Goal: Task Accomplishment & Management: Manage account settings

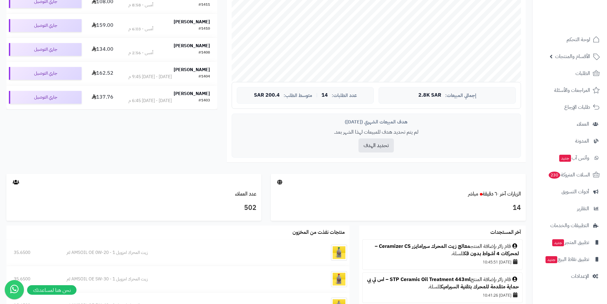
scroll to position [255, 0]
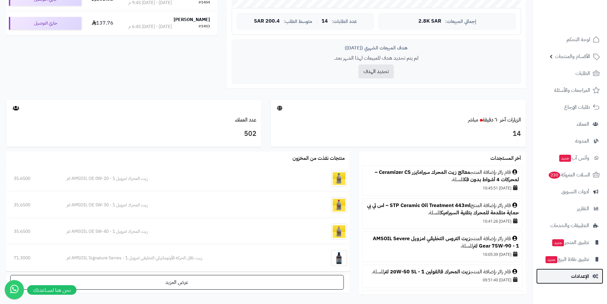
click at [585, 277] on span "الإعدادات" at bounding box center [580, 276] width 18 height 9
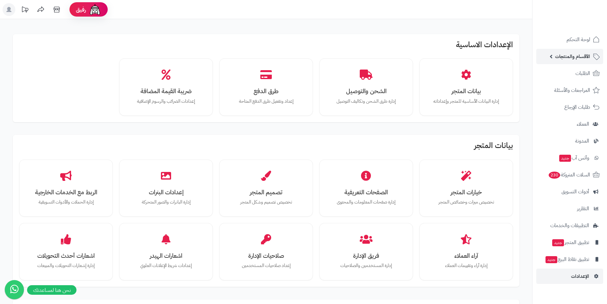
click at [585, 57] on span "الأقسام والمنتجات" at bounding box center [572, 56] width 35 height 9
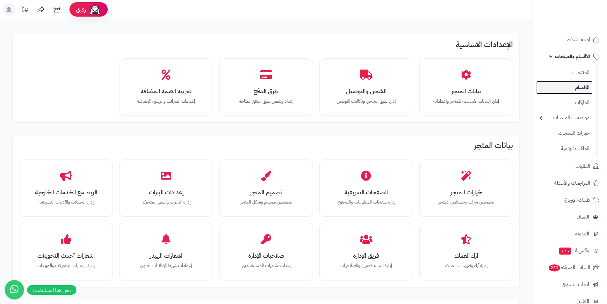
click at [574, 93] on link "الأقسام" at bounding box center [564, 87] width 56 height 13
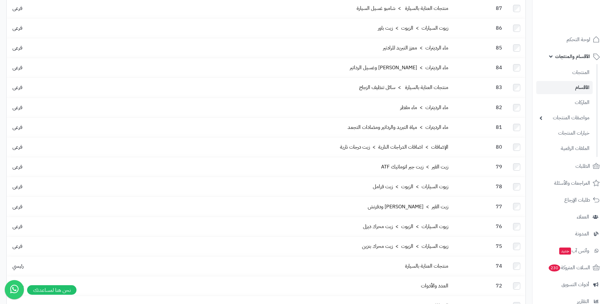
scroll to position [1048, 0]
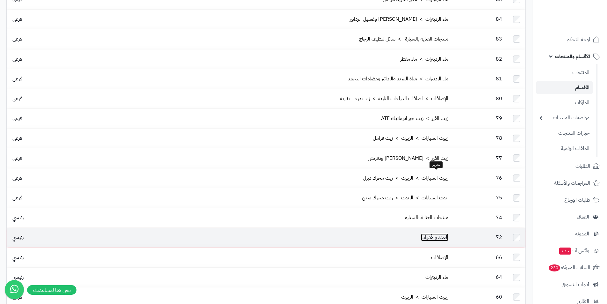
click at [444, 233] on link "العدد والأدوات" at bounding box center [434, 237] width 27 height 8
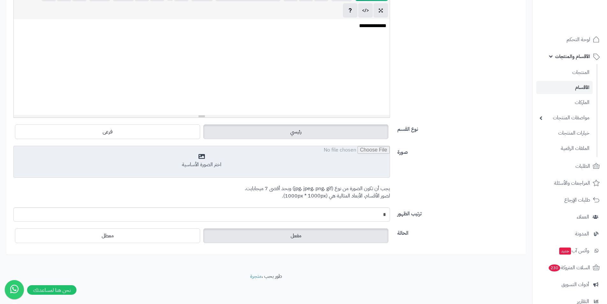
scroll to position [145, 0]
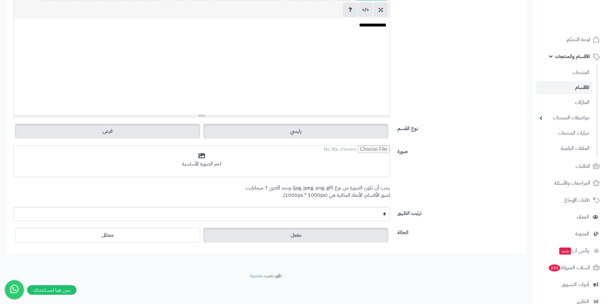
click at [141, 134] on label "فرعى" at bounding box center [107, 131] width 185 height 15
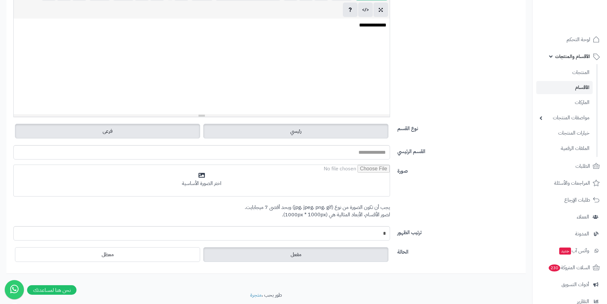
click at [283, 134] on label "رئيسي" at bounding box center [295, 131] width 185 height 15
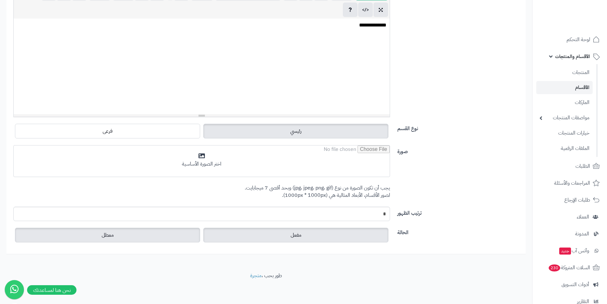
click at [136, 236] on label "معطل" at bounding box center [107, 235] width 185 height 15
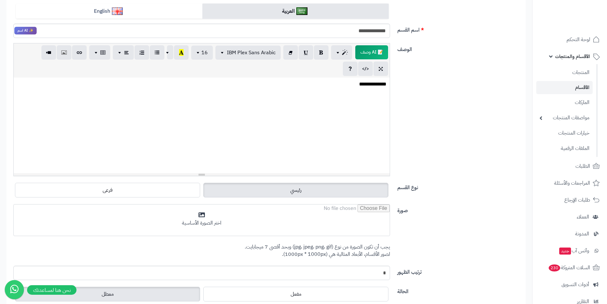
scroll to position [0, 0]
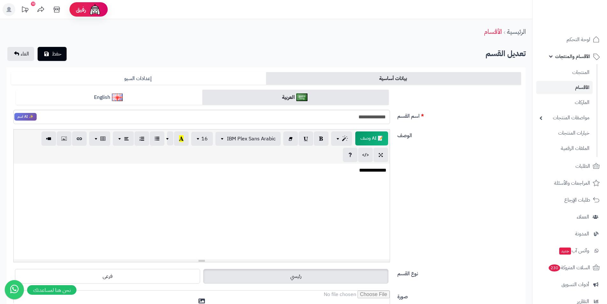
click at [53, 46] on div "**********" at bounding box center [266, 218] width 532 height 398
click at [62, 57] on button "حفظ" at bounding box center [52, 54] width 29 height 14
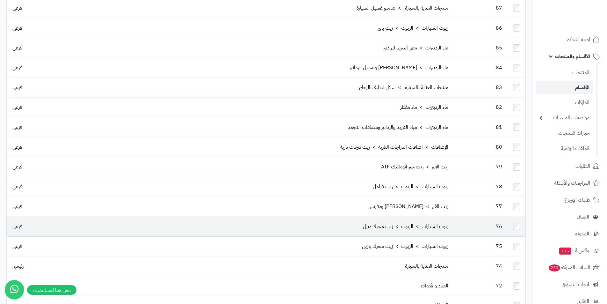
scroll to position [1069, 0]
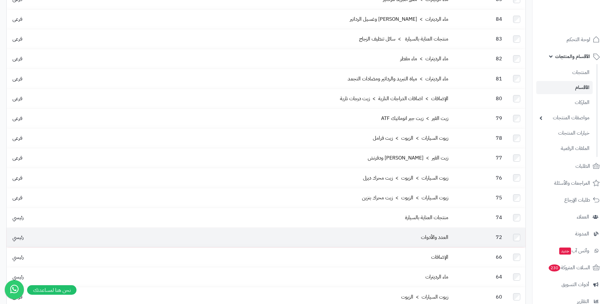
click at [94, 228] on td "العدد والأدوات" at bounding box center [257, 237] width 388 height 19
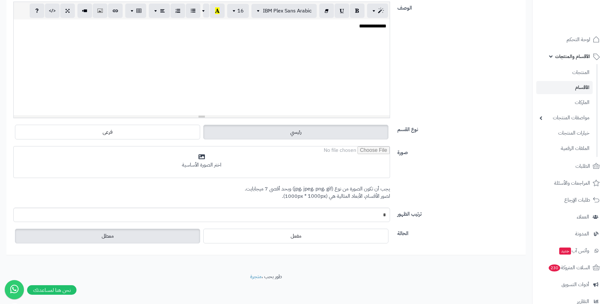
scroll to position [128, 0]
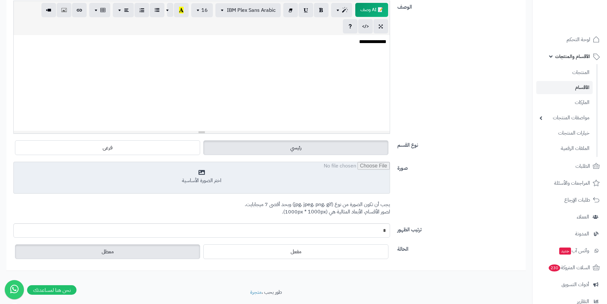
click at [206, 174] on input "file" at bounding box center [202, 178] width 376 height 32
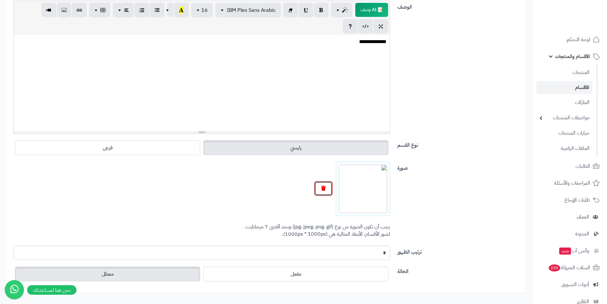
click at [323, 189] on icon "button" at bounding box center [323, 187] width 4 height 5
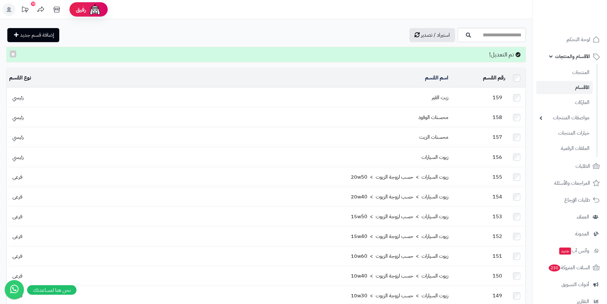
click at [403, 97] on td "زيت القير" at bounding box center [257, 97] width 388 height 19
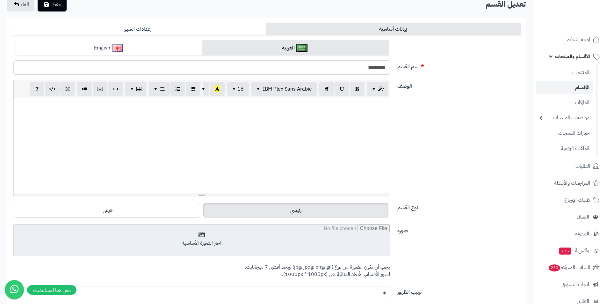
scroll to position [128, 0]
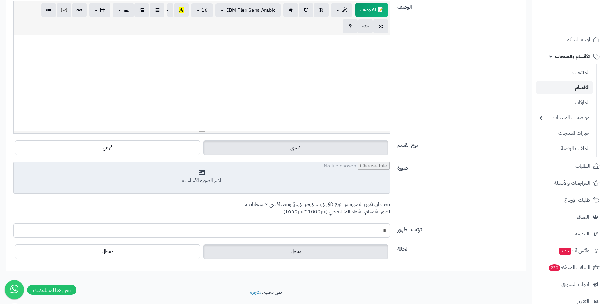
click at [237, 172] on input "file" at bounding box center [202, 178] width 376 height 32
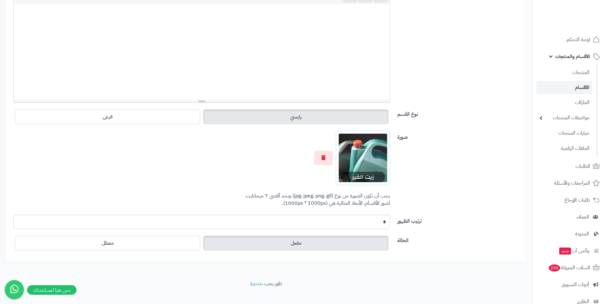
scroll to position [167, 0]
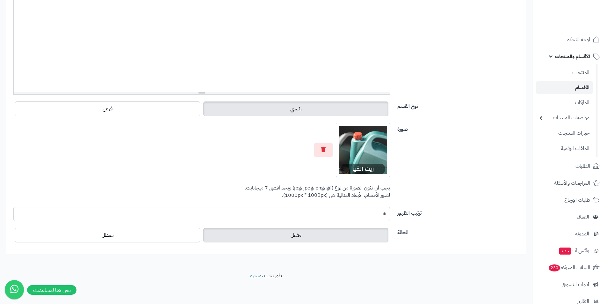
click at [378, 204] on div "صورة اختر الصورة الأساسية يجب أن تكون الصورة من نوع (jpg، jpeg، png، gif) وبحد …" at bounding box center [266, 165] width 515 height 84
click at [377, 211] on input "*" at bounding box center [201, 214] width 377 height 14
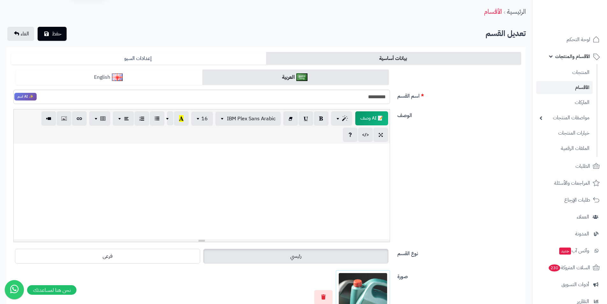
scroll to position [0, 0]
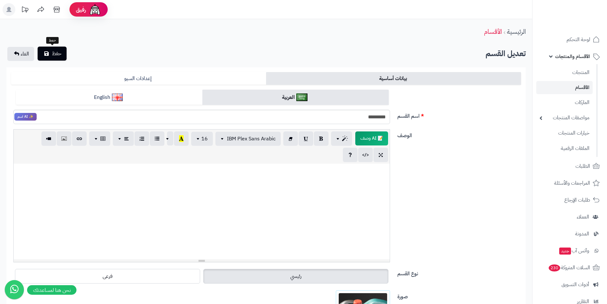
type input "*"
click at [50, 60] on button "حفظ" at bounding box center [52, 54] width 29 height 14
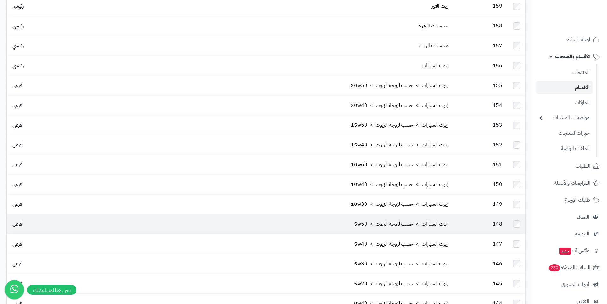
scroll to position [64, 0]
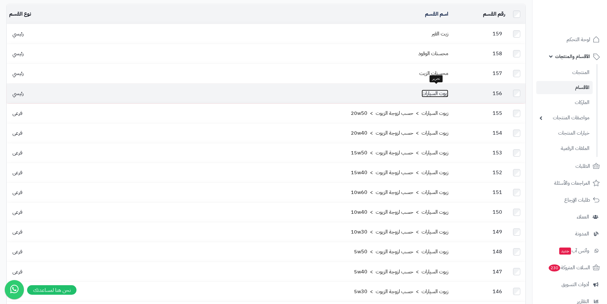
click at [440, 90] on link "زيوت السيارات" at bounding box center [435, 94] width 27 height 8
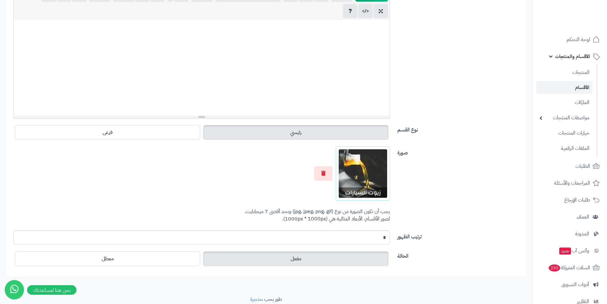
scroll to position [104, 0]
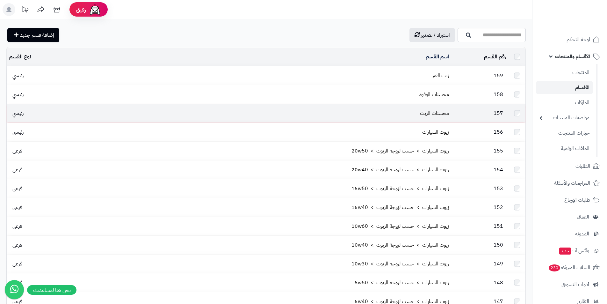
scroll to position [43, 0]
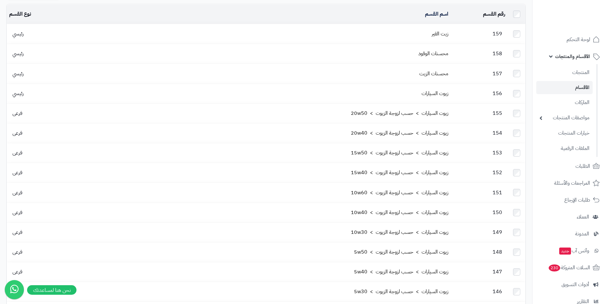
click at [438, 55] on td "محسنات الوقود" at bounding box center [257, 53] width 388 height 19
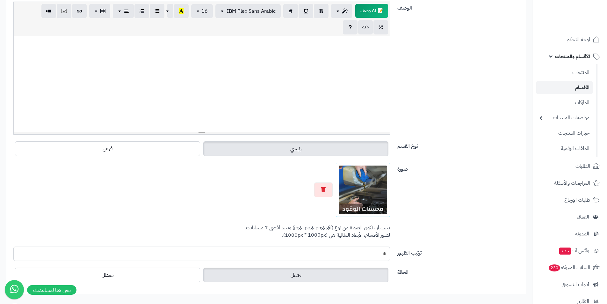
scroll to position [151, 0]
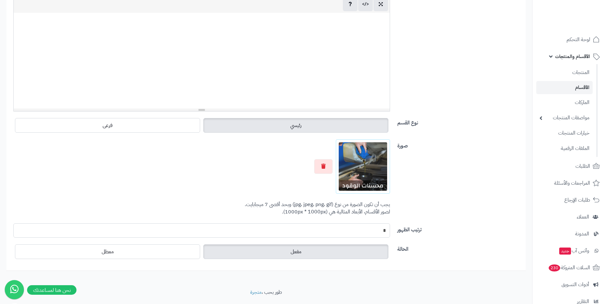
click at [368, 234] on input "*" at bounding box center [201, 230] width 377 height 14
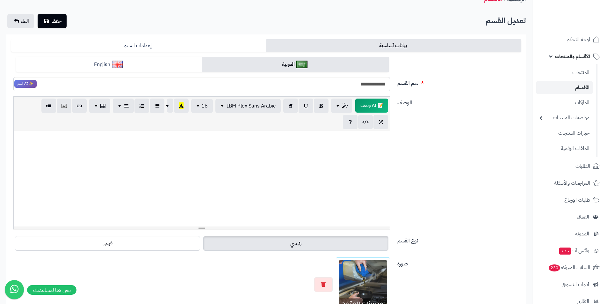
scroll to position [0, 0]
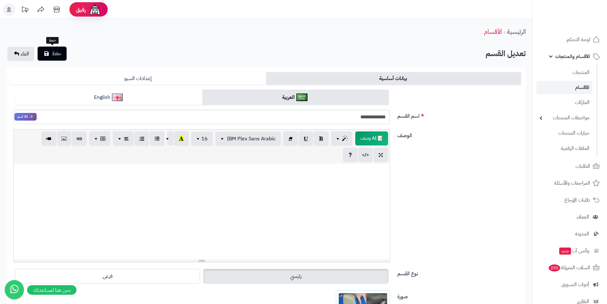
type input "*"
click at [59, 52] on span "حفظ" at bounding box center [57, 54] width 10 height 8
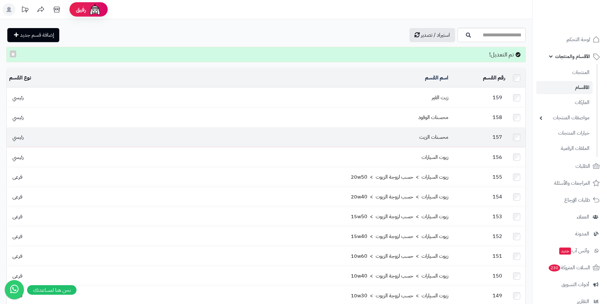
click at [457, 133] on td "157" at bounding box center [479, 136] width 57 height 19
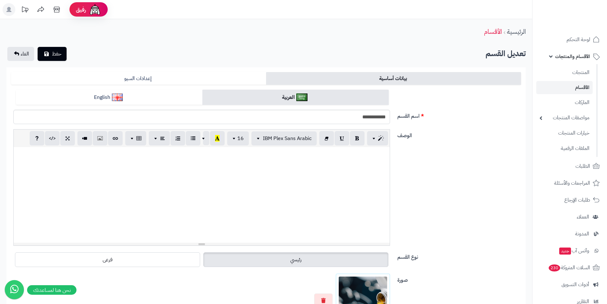
scroll to position [96, 0]
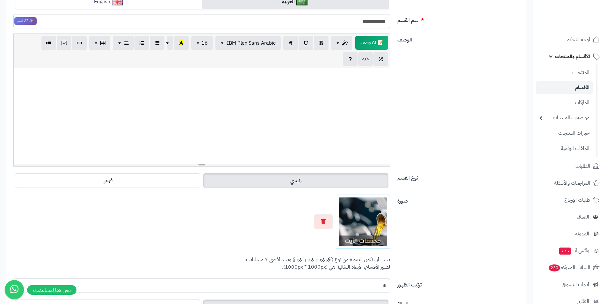
click at [376, 289] on input "*" at bounding box center [201, 285] width 377 height 14
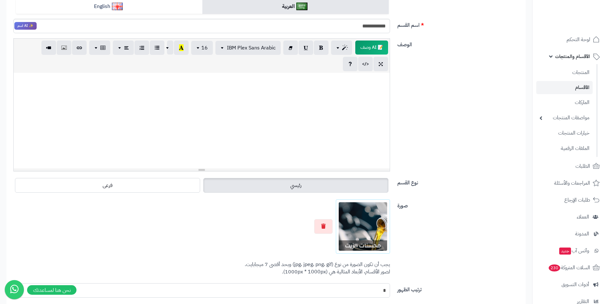
scroll to position [0, 0]
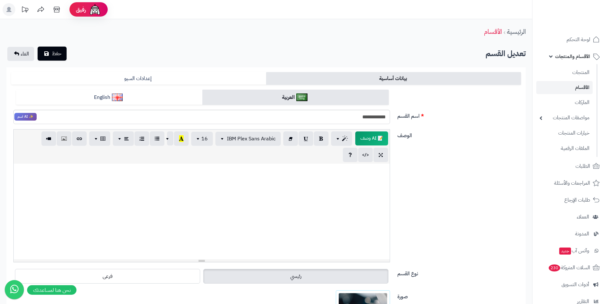
type input "*"
click at [55, 51] on span "حفظ" at bounding box center [57, 54] width 10 height 8
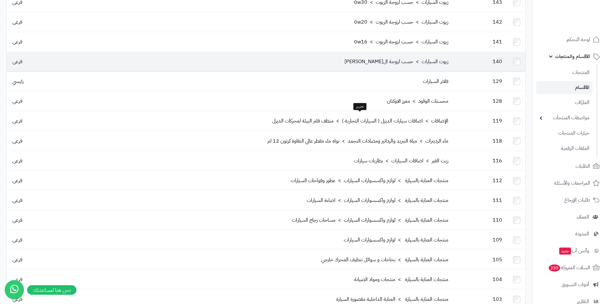
scroll to position [319, 0]
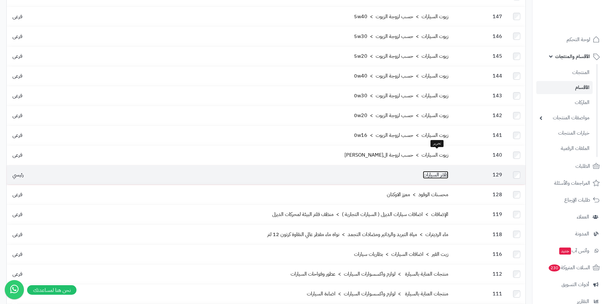
click at [434, 171] on link "فلاتر السيارات" at bounding box center [435, 175] width 25 height 8
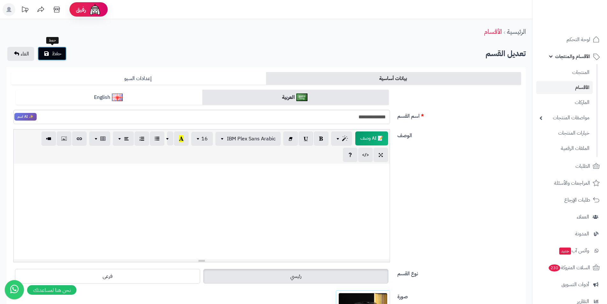
click at [54, 60] on button "حفظ" at bounding box center [52, 54] width 29 height 14
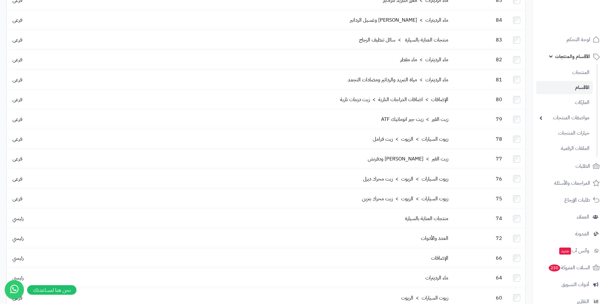
scroll to position [1069, 0]
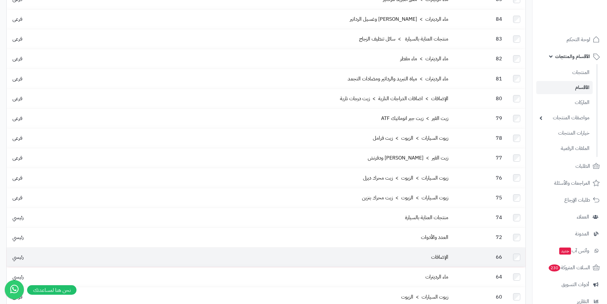
click at [429, 247] on td "الإضافات" at bounding box center [257, 256] width 388 height 19
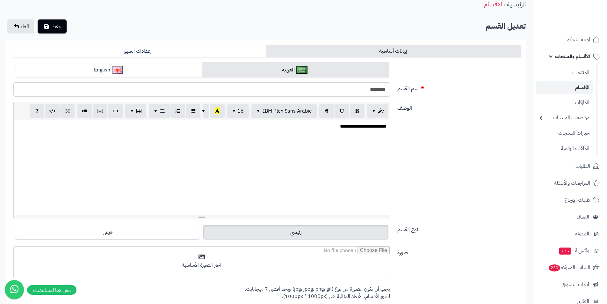
scroll to position [128, 0]
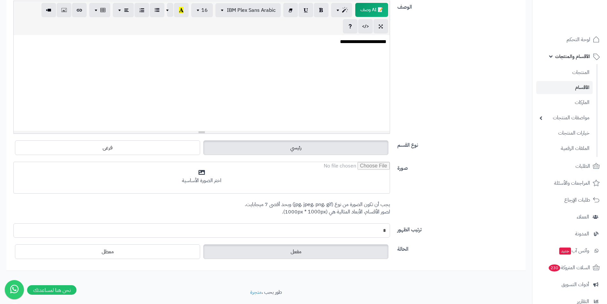
click at [361, 236] on input "*" at bounding box center [201, 230] width 377 height 14
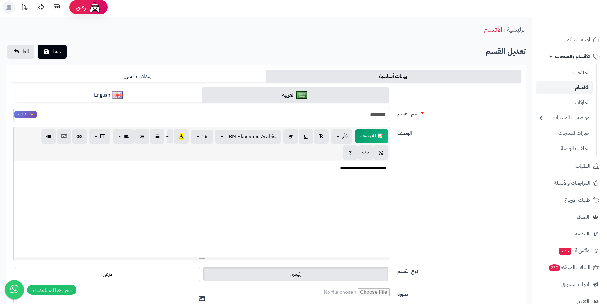
scroll to position [0, 0]
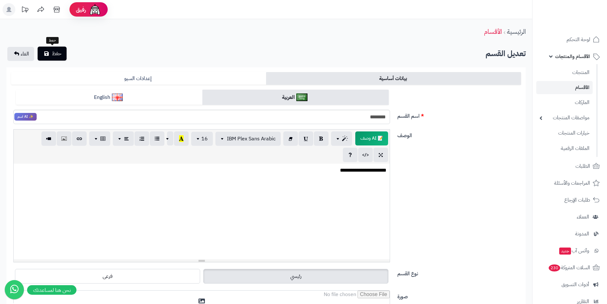
type input "*"
click at [60, 57] on span "حفظ" at bounding box center [57, 54] width 10 height 8
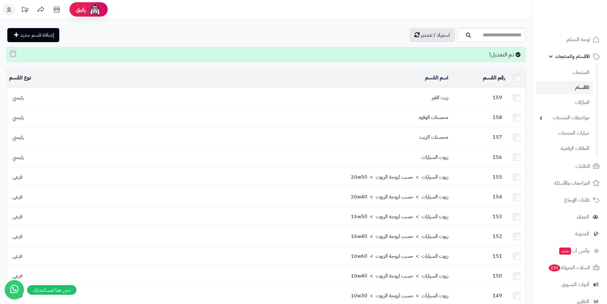
click at [434, 105] on td "زيت القير" at bounding box center [257, 97] width 388 height 19
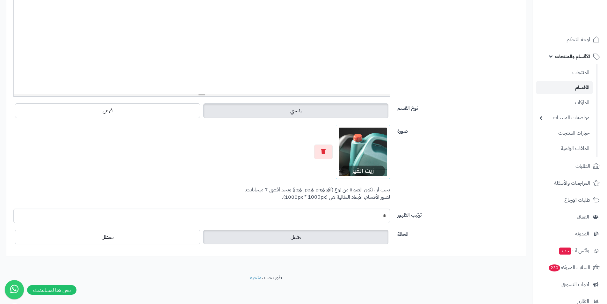
scroll to position [167, 0]
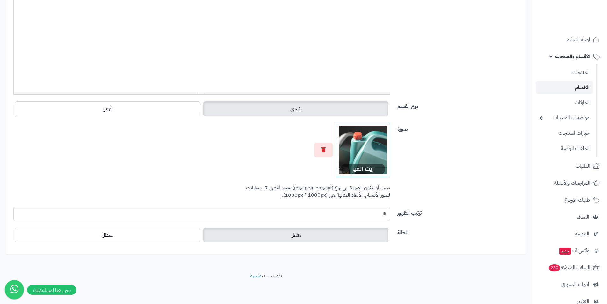
click at [338, 208] on input "*" at bounding box center [201, 214] width 377 height 14
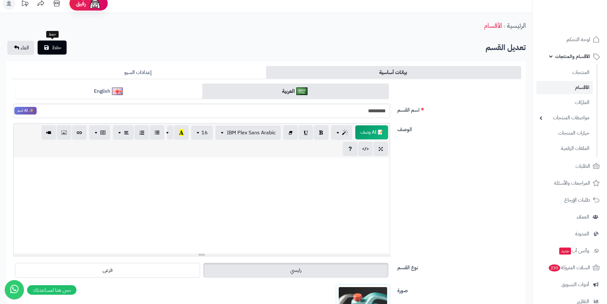
scroll to position [0, 0]
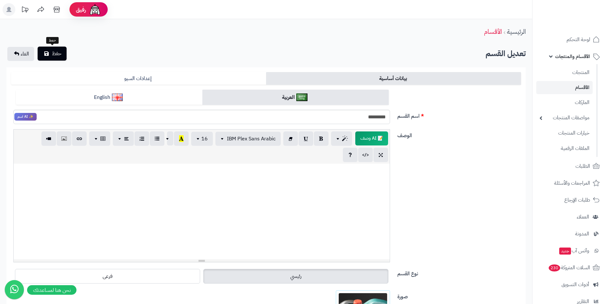
type input "*"
click at [59, 55] on span "حفظ" at bounding box center [57, 54] width 10 height 8
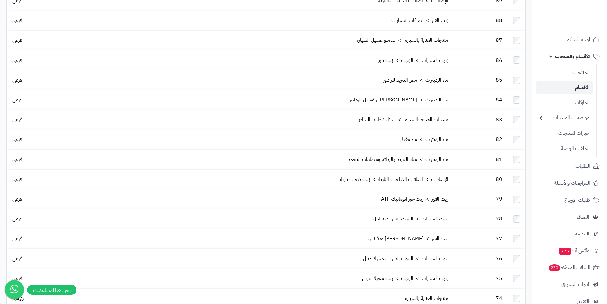
scroll to position [1069, 0]
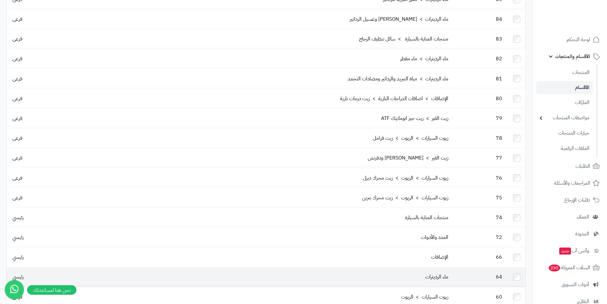
click at [453, 267] on td "64" at bounding box center [479, 276] width 57 height 19
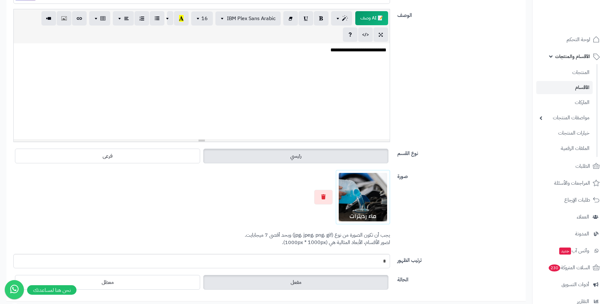
scroll to position [151, 0]
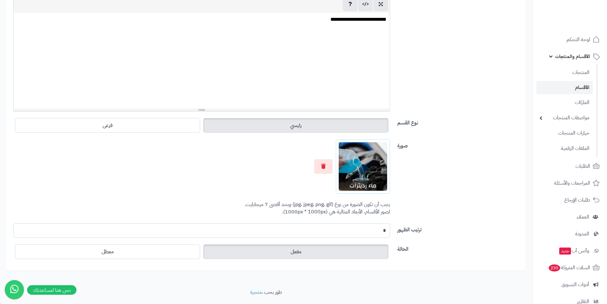
click at [378, 228] on input "*" at bounding box center [201, 230] width 377 height 14
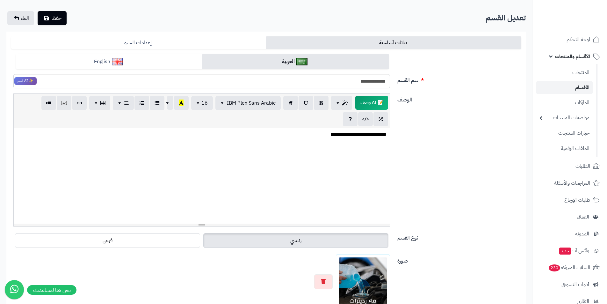
scroll to position [0, 0]
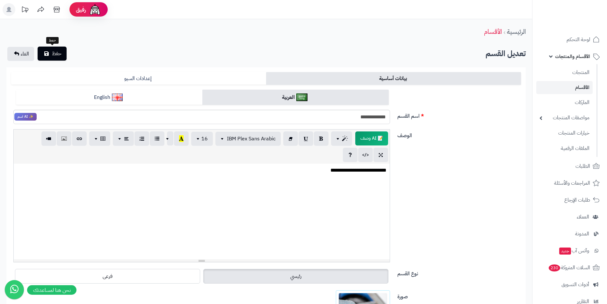
type input "*"
click at [55, 57] on span "حفظ" at bounding box center [57, 54] width 10 height 8
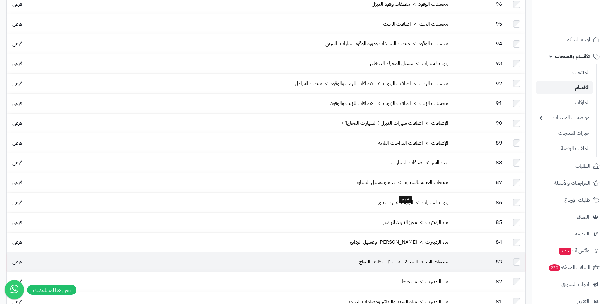
scroll to position [1052, 0]
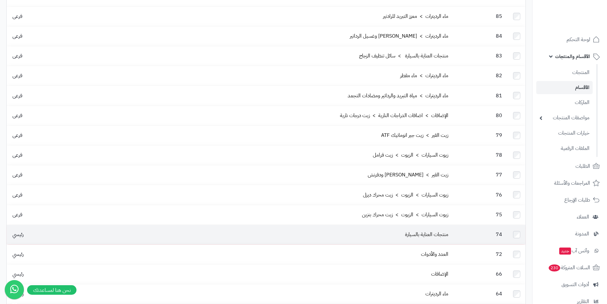
click at [454, 225] on td "74" at bounding box center [479, 234] width 57 height 19
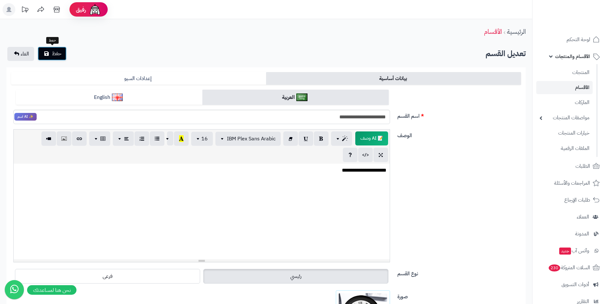
click at [52, 56] on span "حفظ" at bounding box center [57, 54] width 10 height 8
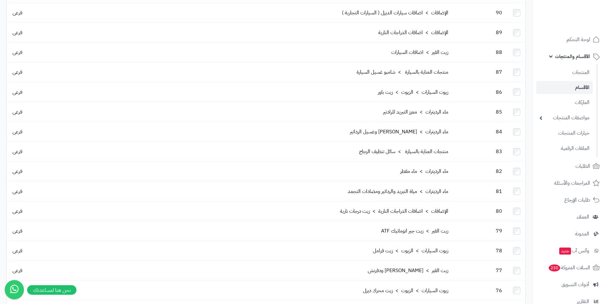
scroll to position [1069, 0]
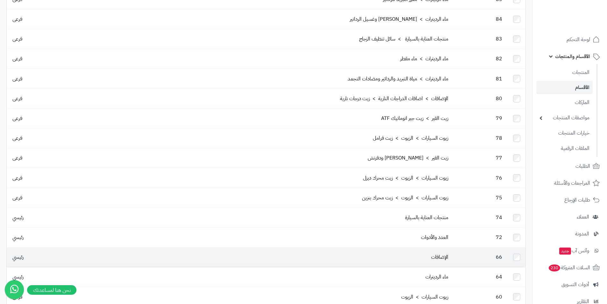
click at [382, 247] on td "الإضافات" at bounding box center [257, 256] width 388 height 19
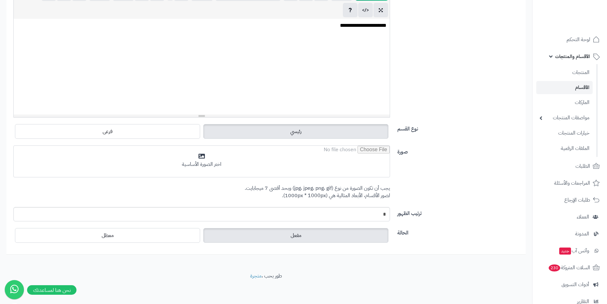
scroll to position [145, 0]
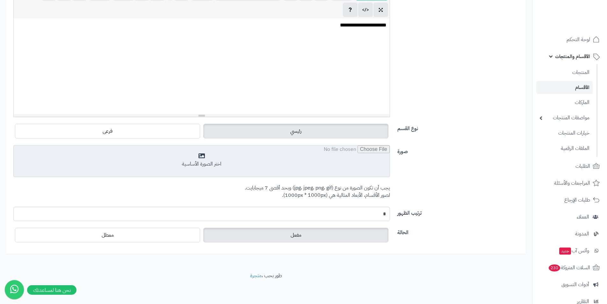
click at [252, 165] on input "file" at bounding box center [202, 161] width 376 height 32
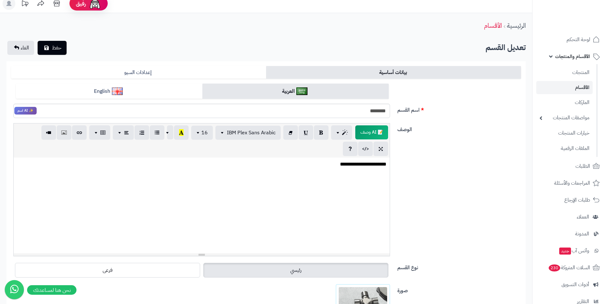
scroll to position [0, 0]
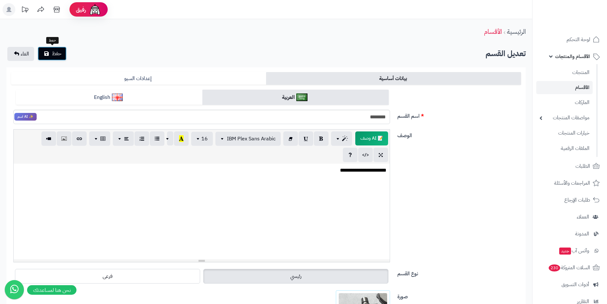
click at [58, 51] on span "حفظ" at bounding box center [57, 54] width 10 height 8
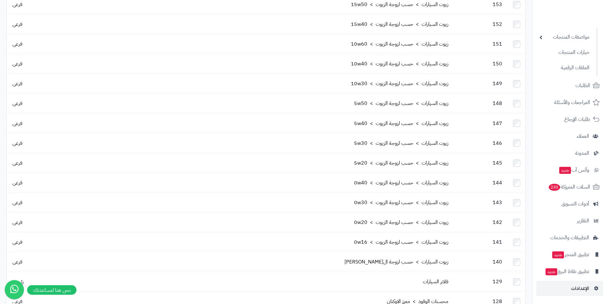
scroll to position [223, 0]
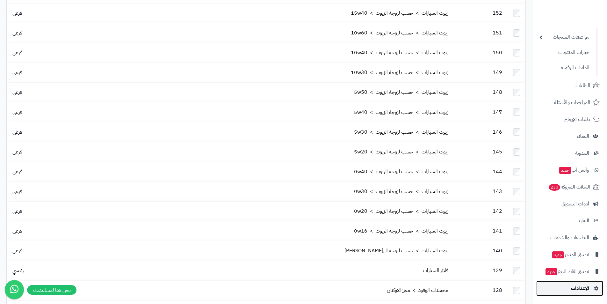
click at [581, 286] on span "الإعدادات" at bounding box center [580, 288] width 18 height 9
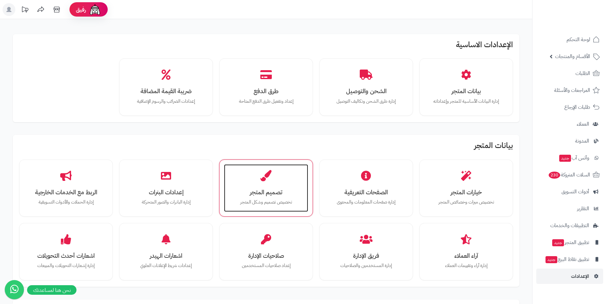
click at [272, 189] on h3 "تصميم المتجر" at bounding box center [265, 192] width 71 height 7
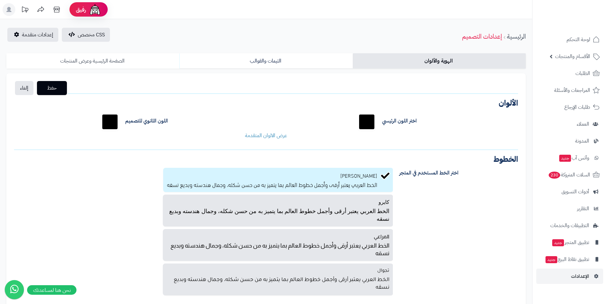
click at [124, 56] on link "الصفحة الرئيسية وعرض المنتجات" at bounding box center [92, 60] width 173 height 15
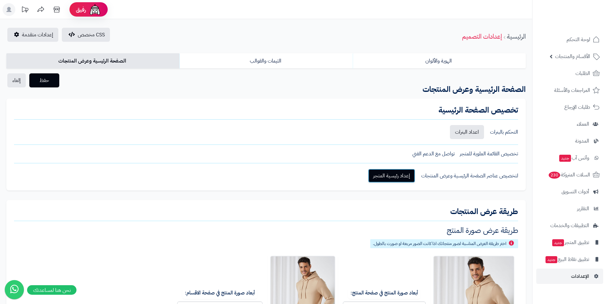
click at [408, 178] on link "إعداد رئيسية المتجر" at bounding box center [391, 176] width 47 height 14
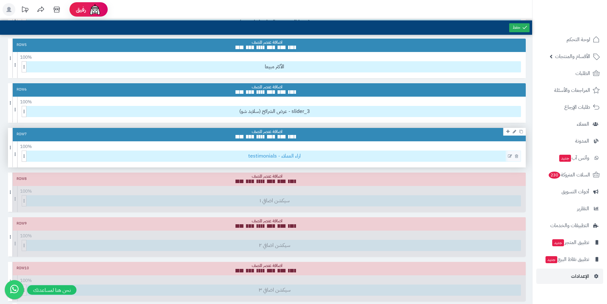
scroll to position [306, 0]
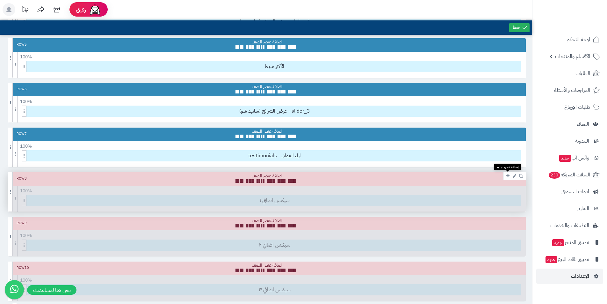
click at [507, 177] on icon at bounding box center [507, 176] width 3 height 4
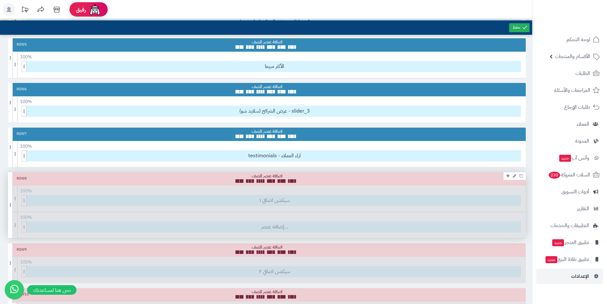
click at [317, 228] on div "Row 8 100 % 100 95 90 85 80 75 70 66 60 55 50 45 40 33 30 25 20 15 10 5 سيكشن ا…" at bounding box center [267, 205] width 518 height 66
click at [9, 220] on span at bounding box center [10, 205] width 5 height 66
click at [208, 196] on div "Row 8 100 % 100 95 90 85 80 75 70 66 60 55 50 45 40 33 30 25 20 15 10 5 سيكشن ا…" at bounding box center [267, 205] width 518 height 66
click at [312, 198] on div "Row 8 100 % 100 95 90 85 80 75 70 66 60 55 50 45 40 33 30 25 20 15 10 5 سيكشن ا…" at bounding box center [267, 205] width 518 height 66
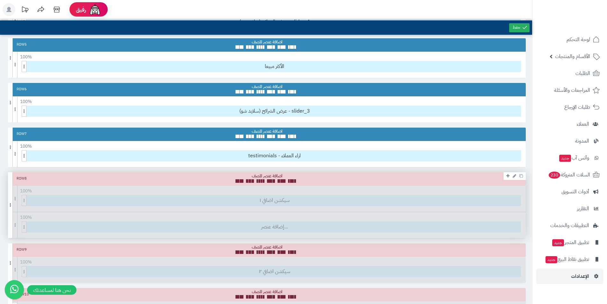
click at [330, 182] on div "Row 8" at bounding box center [267, 178] width 518 height 13
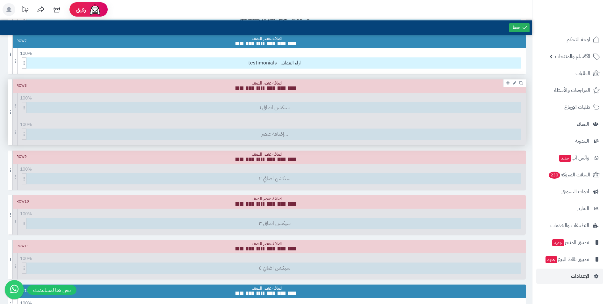
scroll to position [338, 0]
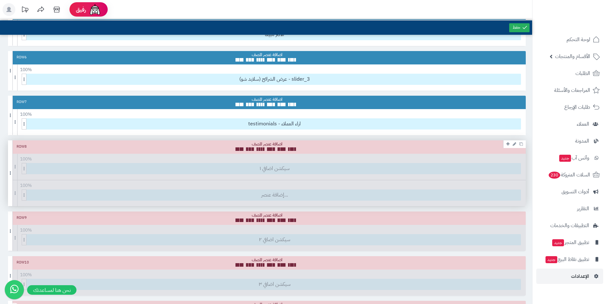
click at [305, 190] on div "Row 8 100 % 100 95 90 85 80 75 70 66 60 55 50 45 40 33 30 25 20 15 10 5 سيكشن ا…" at bounding box center [267, 173] width 518 height 66
click at [303, 169] on div "Row 8 100 % 100 95 90 85 80 75 70 66 60 55 50 45 40 33 30 25 20 15 10 5 سيكشن ا…" at bounding box center [267, 173] width 518 height 66
click at [301, 150] on div "Row 8" at bounding box center [267, 146] width 518 height 13
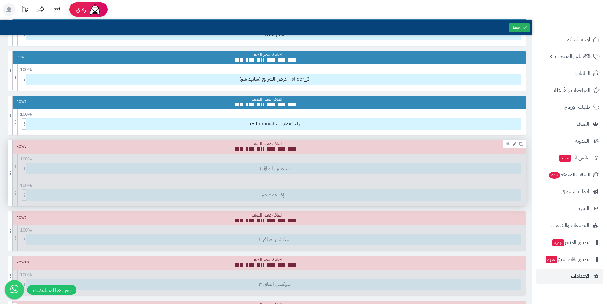
click at [515, 144] on icon at bounding box center [515, 144] width 4 height 4
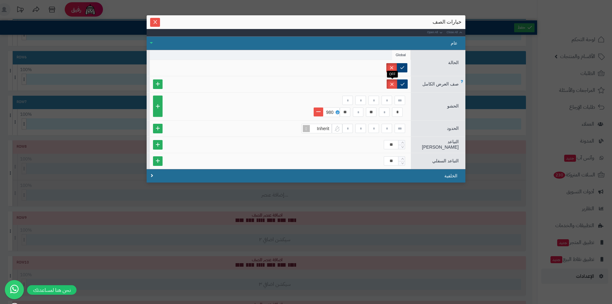
click at [390, 83] on label at bounding box center [392, 83] width 11 height 9
click at [157, 24] on icon "Close" at bounding box center [155, 21] width 5 height 5
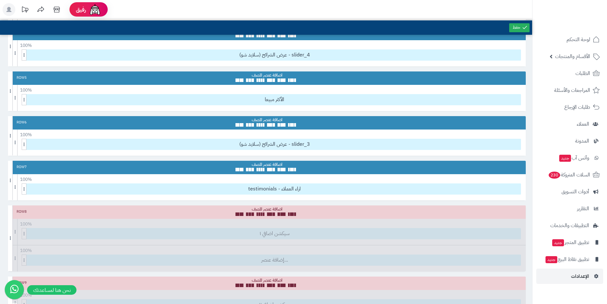
scroll to position [179, 0]
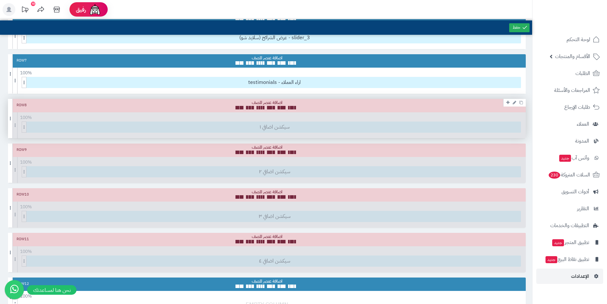
scroll to position [402, 0]
